Goal: Task Accomplishment & Management: Manage account settings

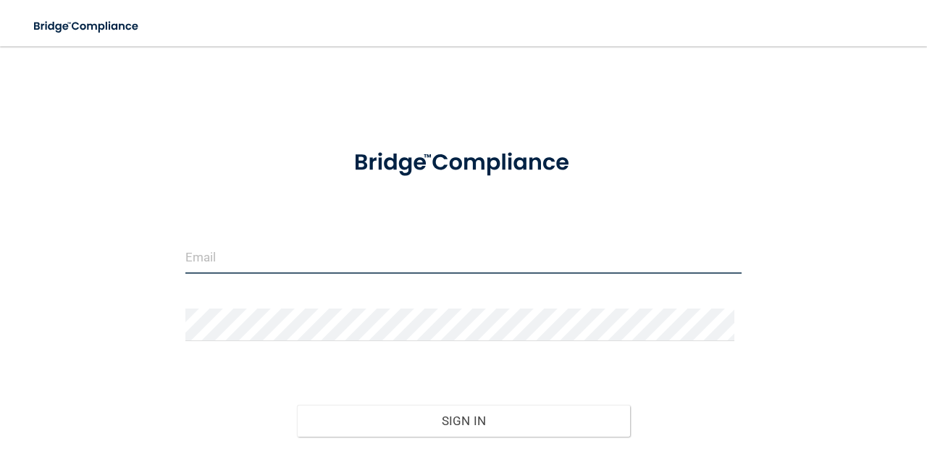
click at [316, 247] on input "email" at bounding box center [463, 257] width 556 height 33
type input "[PERSON_NAME][EMAIL_ADDRESS][PERSON_NAME][DOMAIN_NAME]"
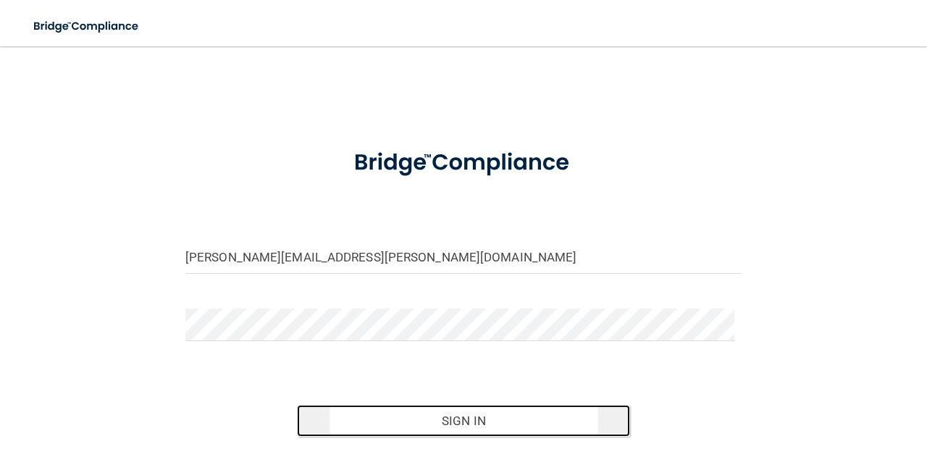
click at [540, 418] on button "Sign In" at bounding box center [464, 421] width 334 height 32
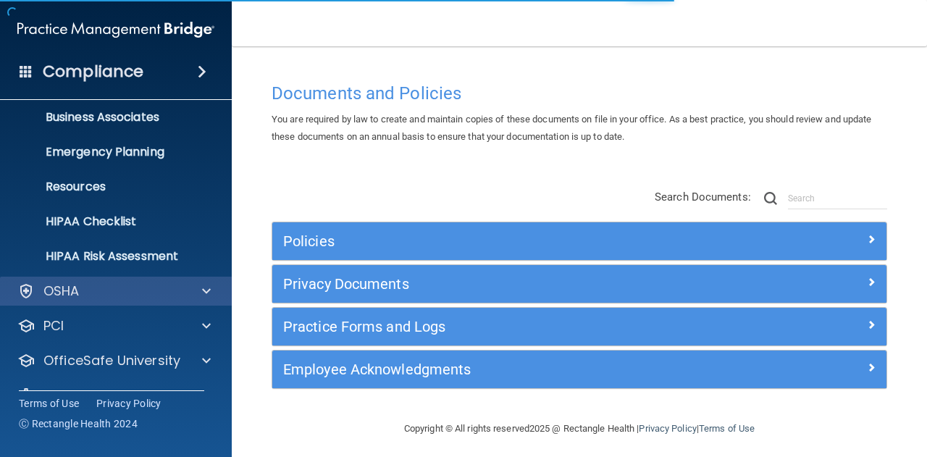
scroll to position [143, 0]
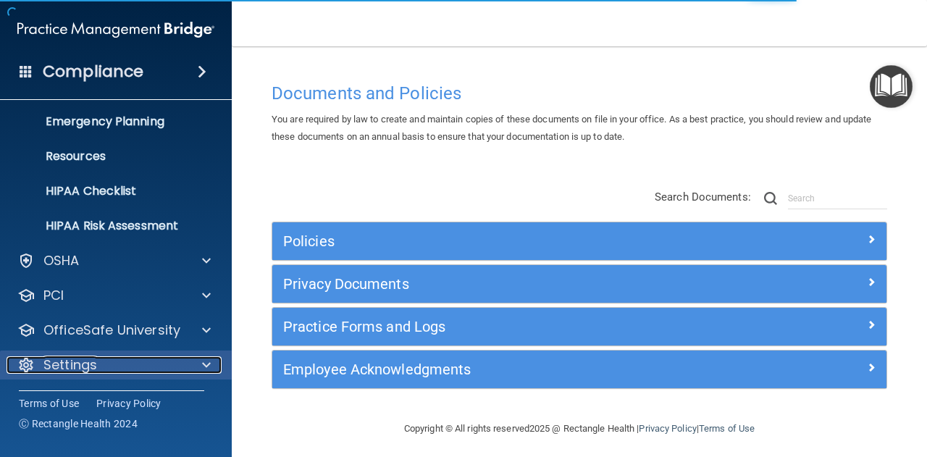
click at [116, 361] on div "Settings" at bounding box center [97, 364] width 180 height 17
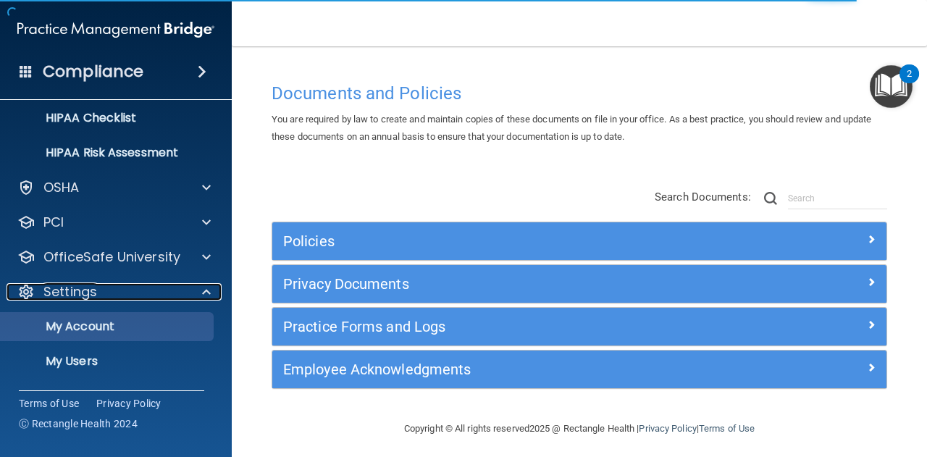
scroll to position [282, 0]
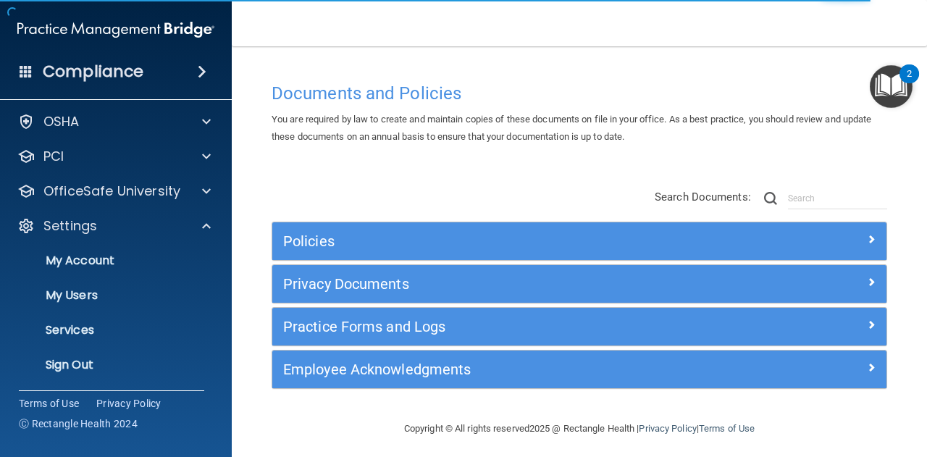
click at [92, 279] on ul "My Account My Users Services Sign Out" at bounding box center [117, 309] width 262 height 139
click at [83, 294] on p "My Users" at bounding box center [108, 295] width 198 height 14
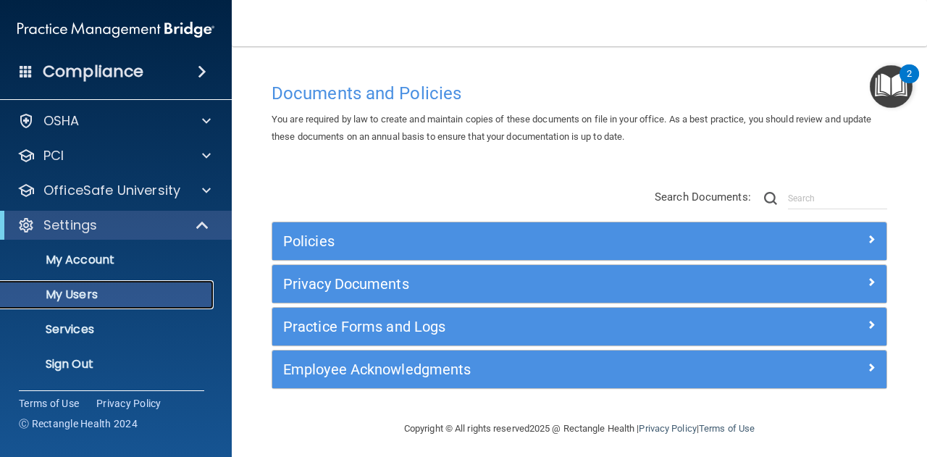
scroll to position [39, 0]
select select "20"
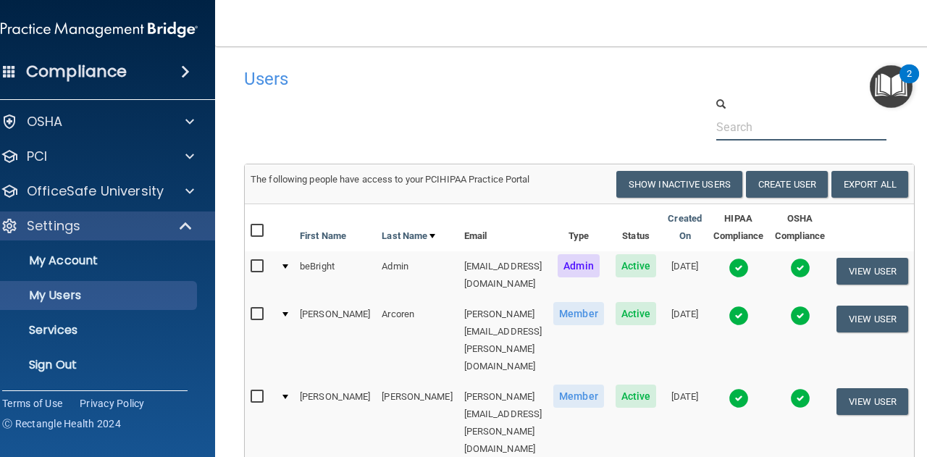
click at [769, 127] on input "text" at bounding box center [801, 127] width 170 height 27
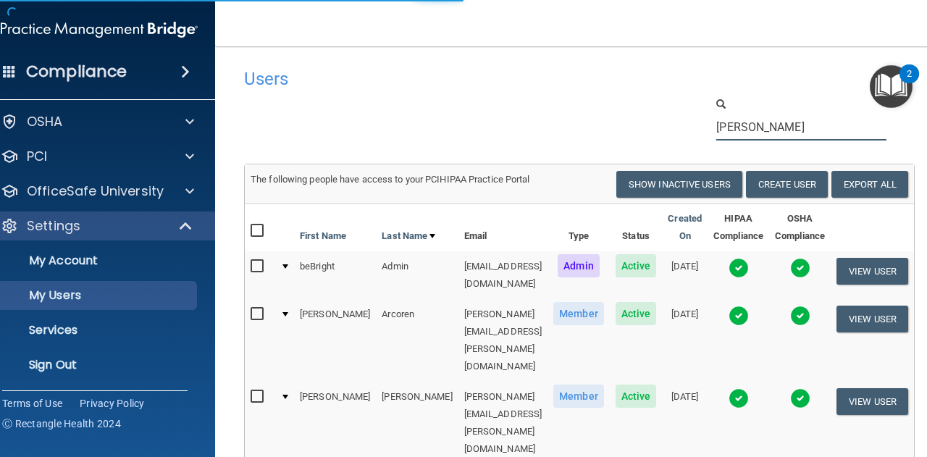
type input "[PERSON_NAME]"
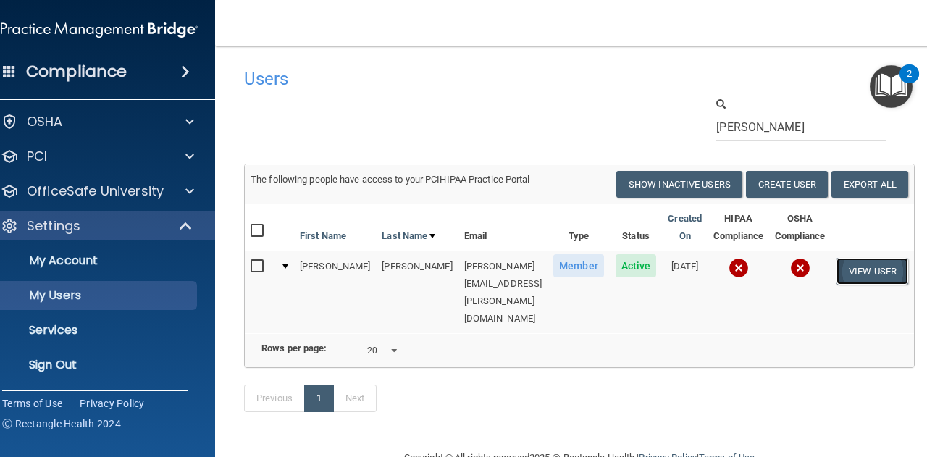
click at [837, 270] on button "View User" at bounding box center [873, 271] width 72 height 27
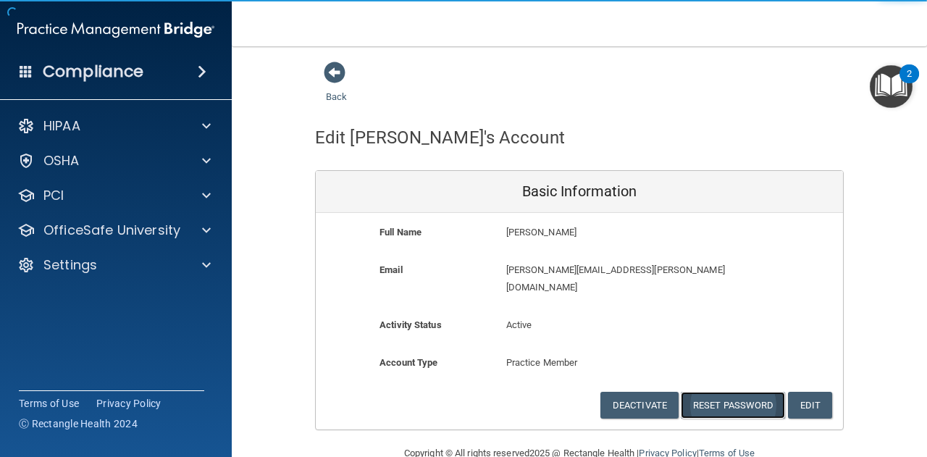
click at [708, 392] on button "Reset Password" at bounding box center [733, 405] width 104 height 27
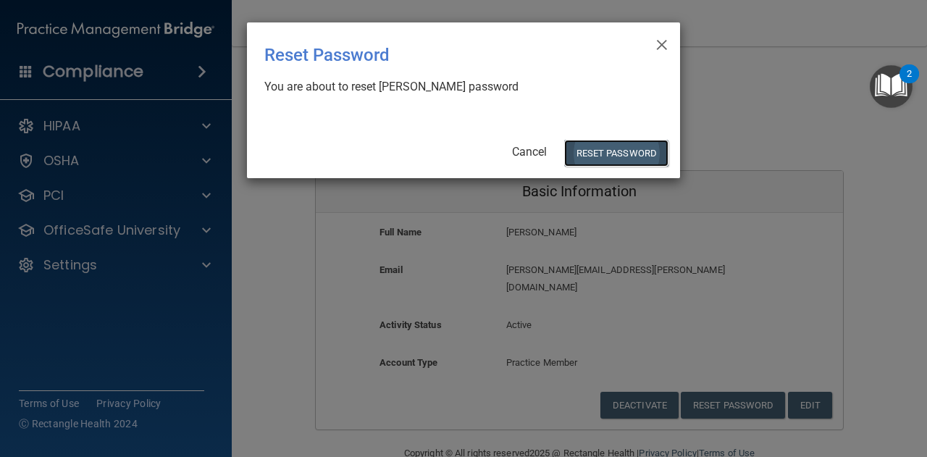
click at [639, 141] on button "Reset Password" at bounding box center [616, 153] width 104 height 27
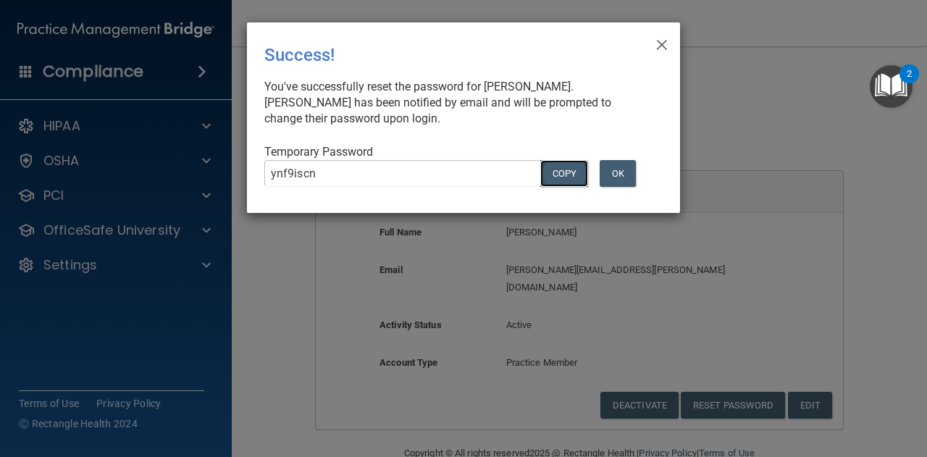
click at [561, 170] on button "COPY" at bounding box center [564, 173] width 48 height 27
click at [627, 184] on button "OK" at bounding box center [618, 173] width 36 height 27
